Goal: Find specific page/section: Find specific page/section

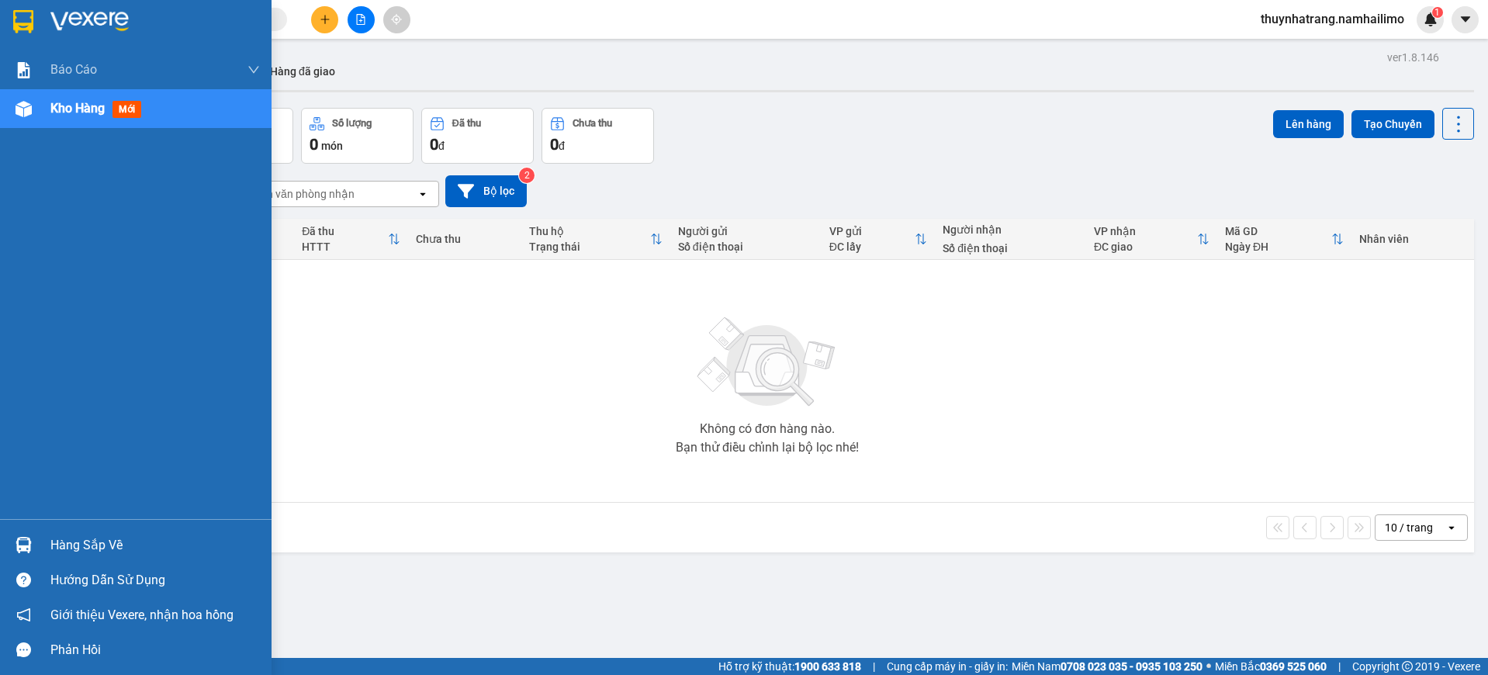
click at [18, 31] on img at bounding box center [23, 21] width 20 height 23
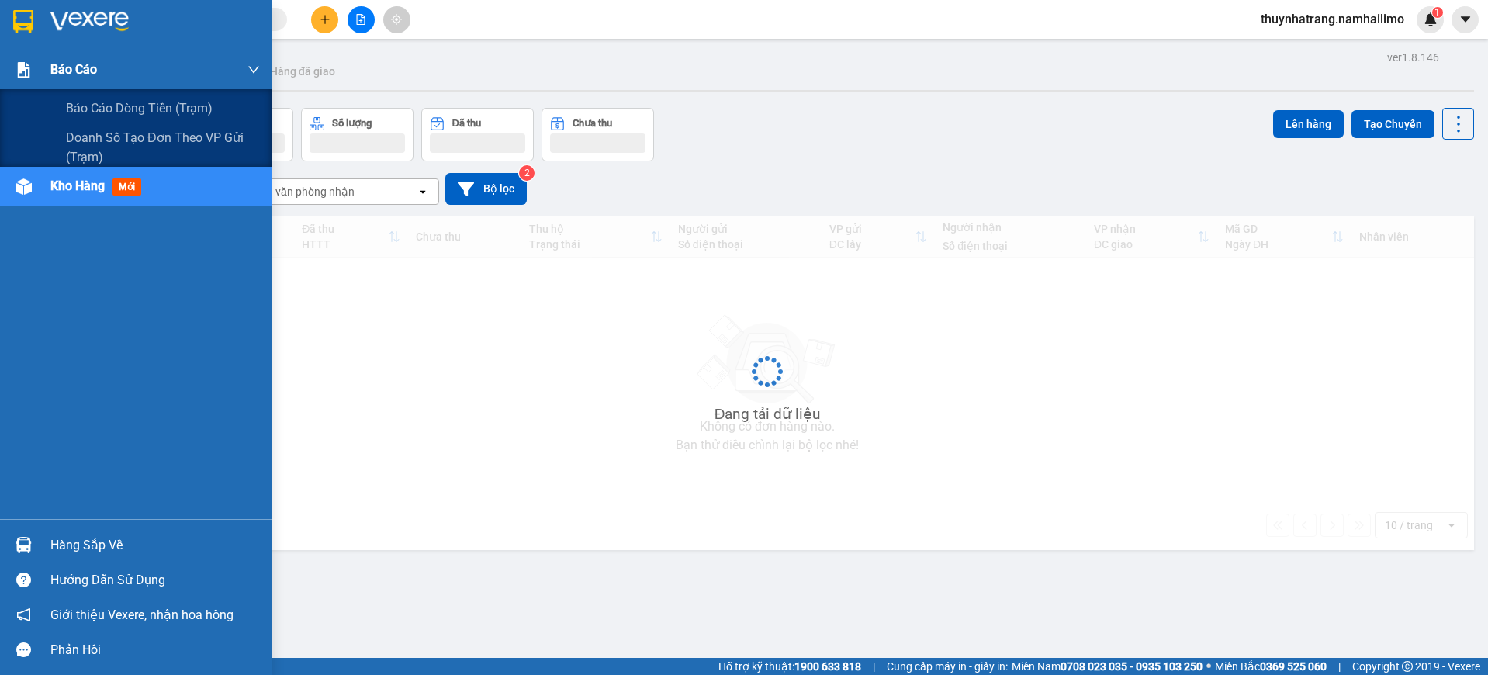
click at [73, 72] on span "Báo cáo" at bounding box center [73, 69] width 47 height 19
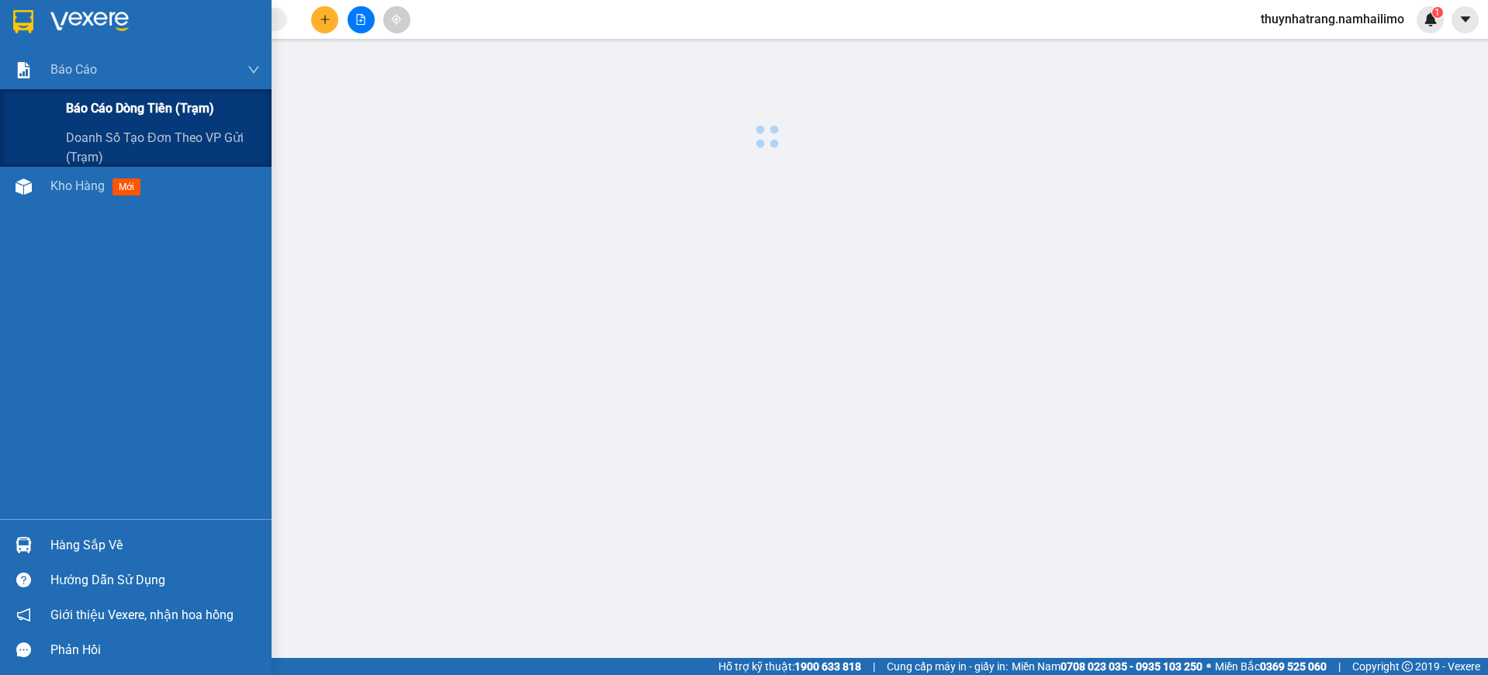
click at [100, 113] on span "Báo cáo dòng tiền (trạm)" at bounding box center [140, 108] width 148 height 19
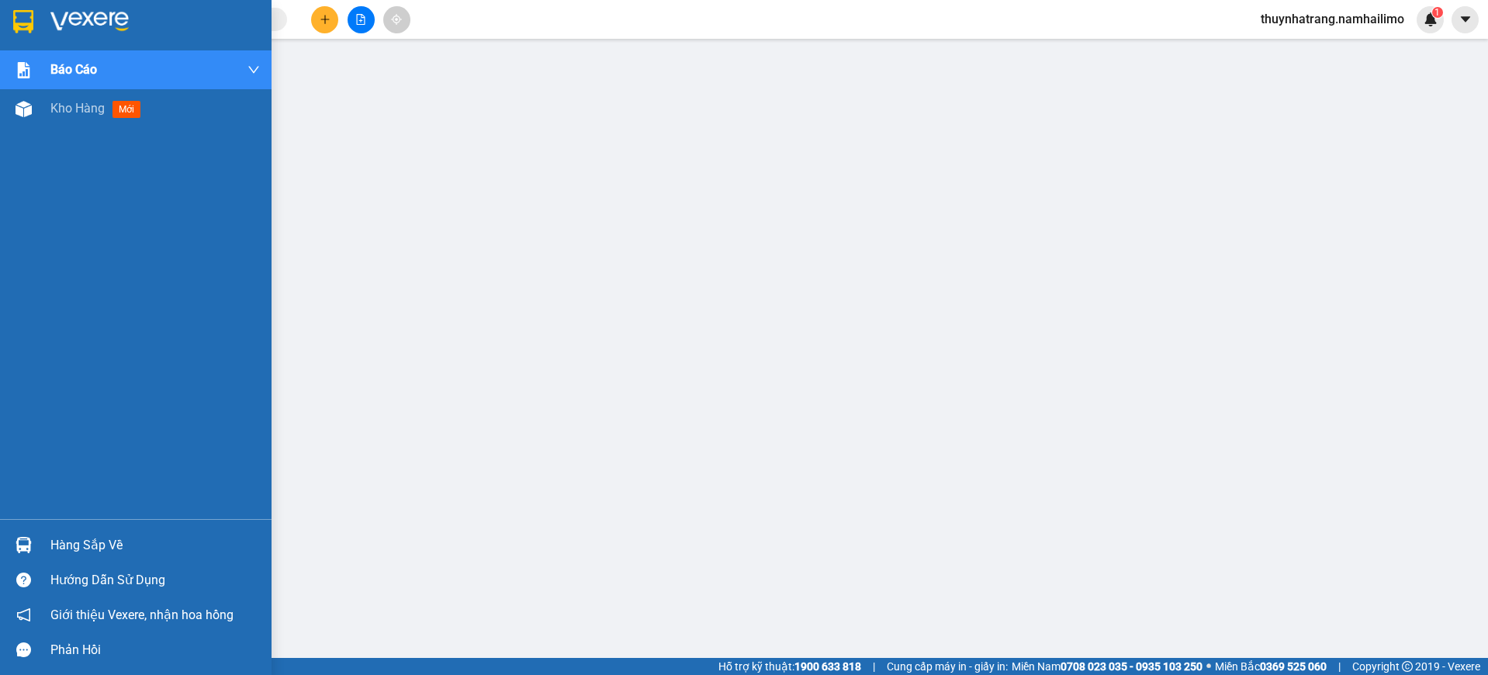
click at [12, 22] on div at bounding box center [23, 21] width 27 height 27
